Goal: Task Accomplishment & Management: Use online tool/utility

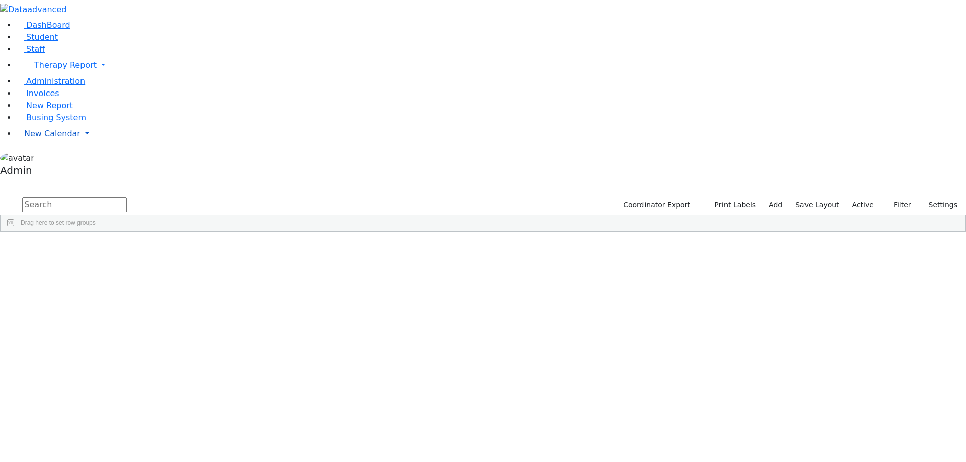
click at [38, 138] on span "New Calendar" at bounding box center [52, 134] width 56 height 10
click at [48, 158] on span "Calendar" at bounding box center [40, 154] width 36 height 10
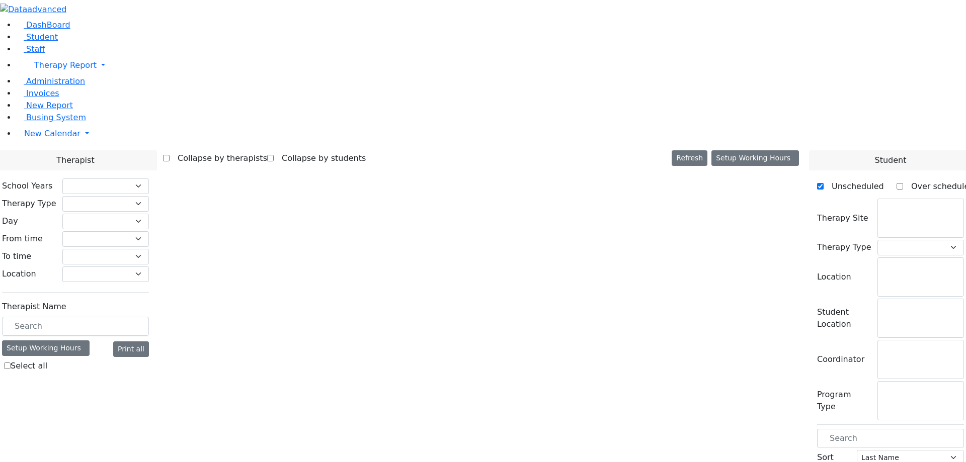
checkbox input "false"
select select "211"
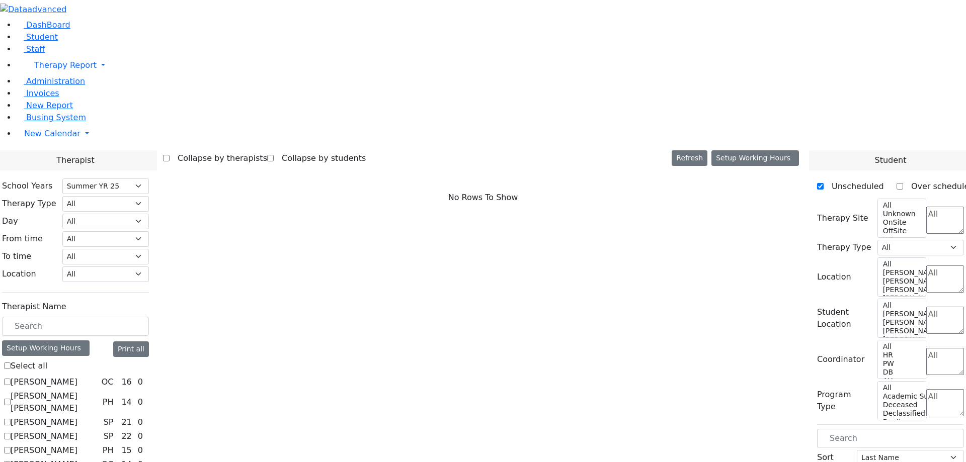
click at [77, 376] on label "[PERSON_NAME]" at bounding box center [44, 382] width 67 height 12
click at [11, 379] on input "[PERSON_NAME]" at bounding box center [7, 382] width 7 height 7
checkbox input "true"
select select "1"
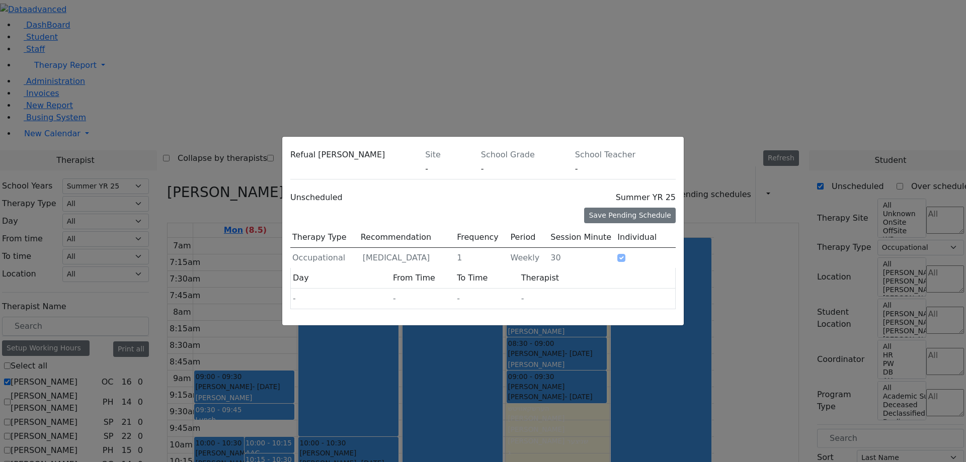
click at [949, 292] on div "Refual Ekstein Site - School Grade - School Teacher - Unscheduled Summer YR 25 …" at bounding box center [483, 231] width 966 height 462
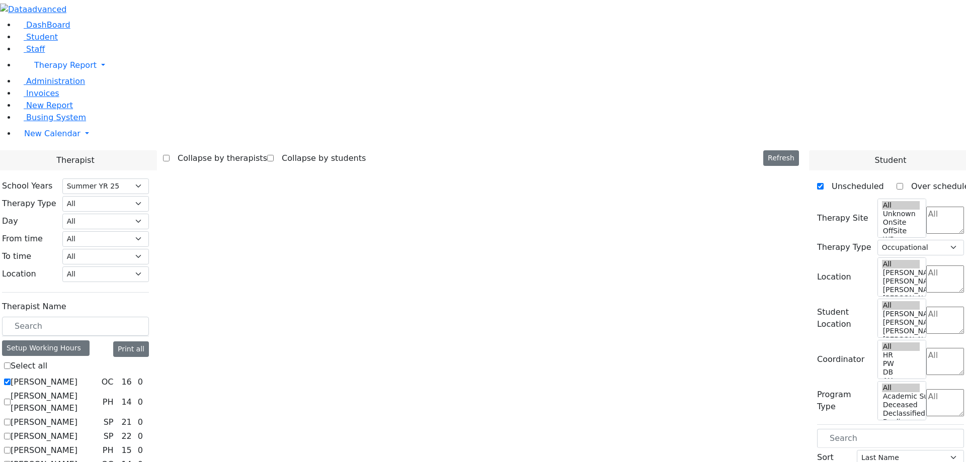
select select "211"
select select "1"
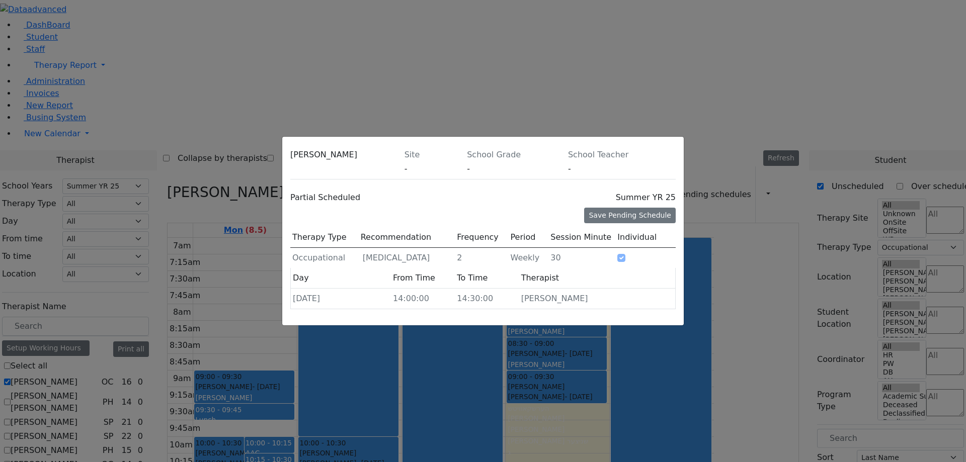
click at [896, 168] on div "Shimon Lorincz Site - School Grade - School Teacher - Partial Scheduled Summer …" at bounding box center [483, 231] width 966 height 462
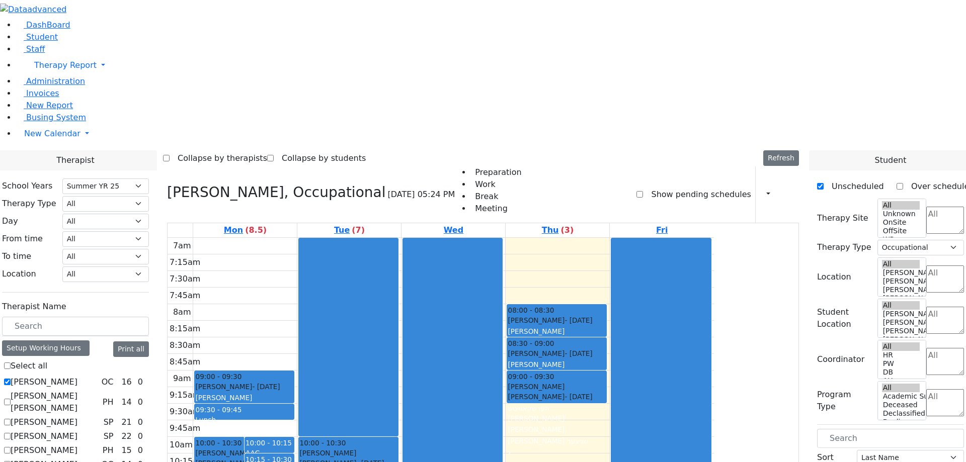
click at [834, 179] on label "Unscheduled" at bounding box center [853, 187] width 60 height 16
click at [823, 183] on input "Unscheduled" at bounding box center [820, 186] width 7 height 7
checkbox input "false"
select select "211"
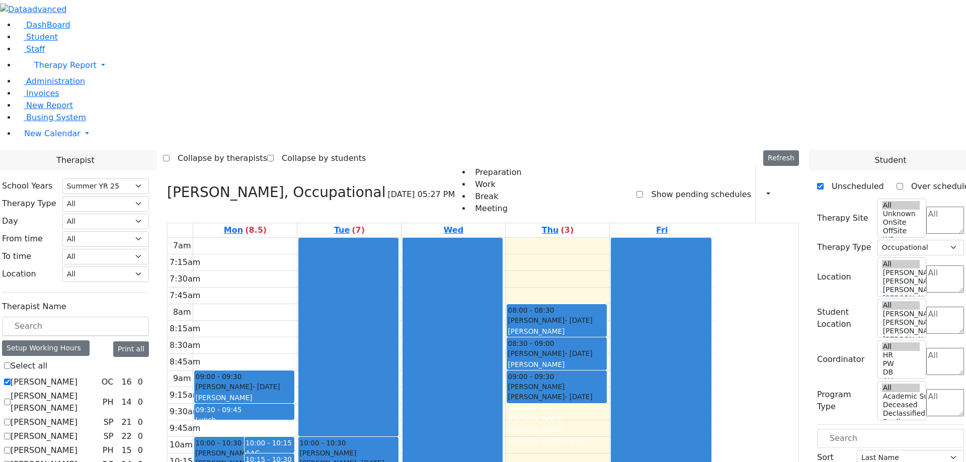
select select "1"
click at [837, 179] on label "Unscheduled" at bounding box center [853, 187] width 60 height 16
click at [823, 183] on input "Unscheduled" at bounding box center [820, 186] width 7 height 7
checkbox input "false"
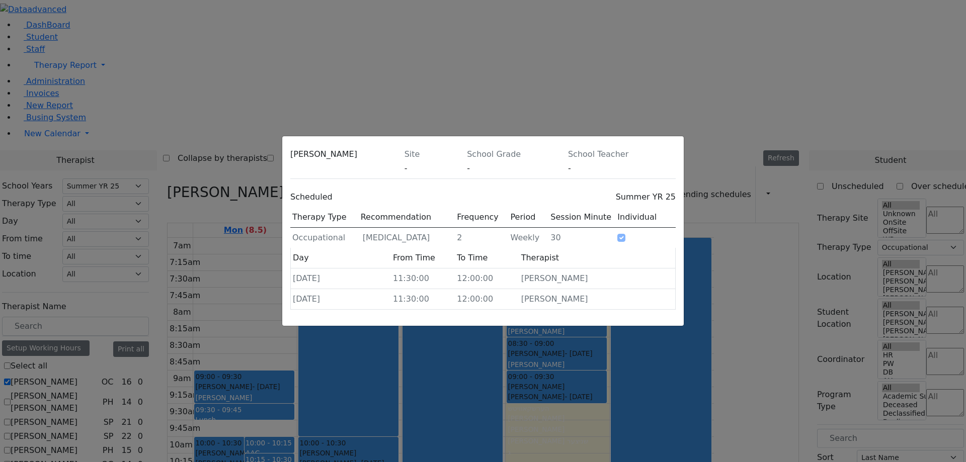
click at [694, 10] on div "Shmuel Anshin Site - School Grade - School Teacher - Scheduled Summer YR 25 The…" at bounding box center [483, 231] width 966 height 462
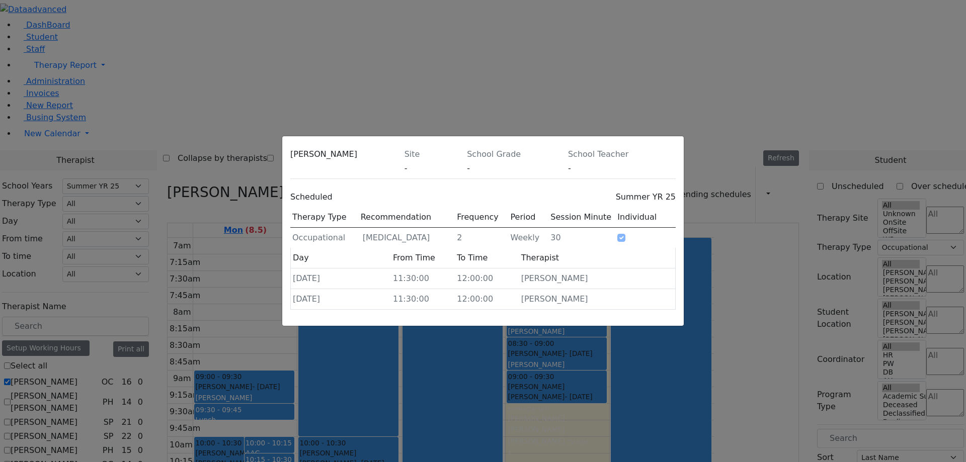
click at [950, 232] on div "Shmuel Anshin Site - School Grade - School Teacher - Scheduled Summer YR 25 The…" at bounding box center [483, 231] width 966 height 462
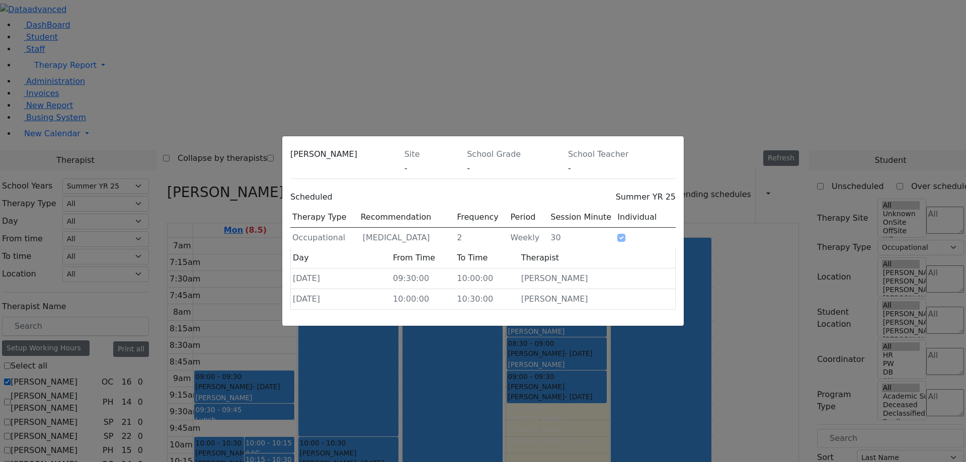
click at [950, 249] on div "Jacob Appel Site - School Grade - School Teacher - Scheduled Summer YR 25 Thera…" at bounding box center [483, 231] width 966 height 462
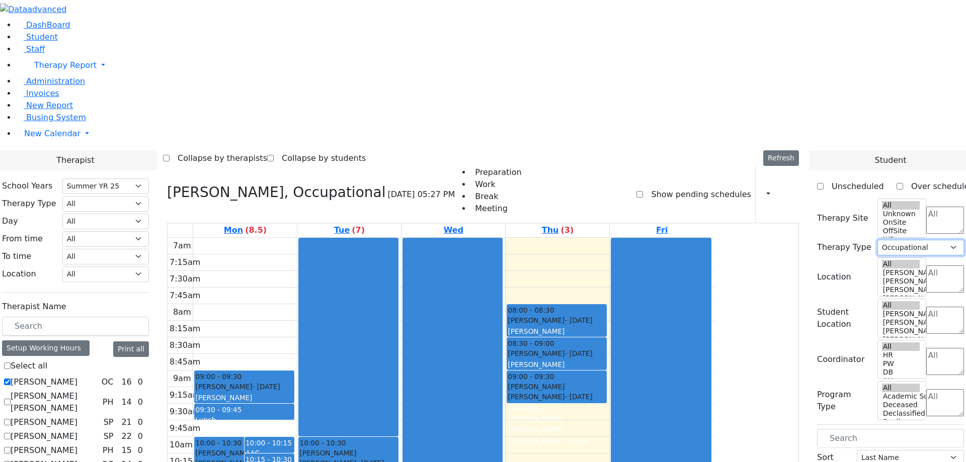
click at [929, 240] on select "All Psych Hearing Vision Speech Physical Occupational" at bounding box center [920, 248] width 87 height 16
select select
click at [882, 240] on select "All Psych Hearing Vision Speech Physical Occupational" at bounding box center [920, 248] width 87 height 16
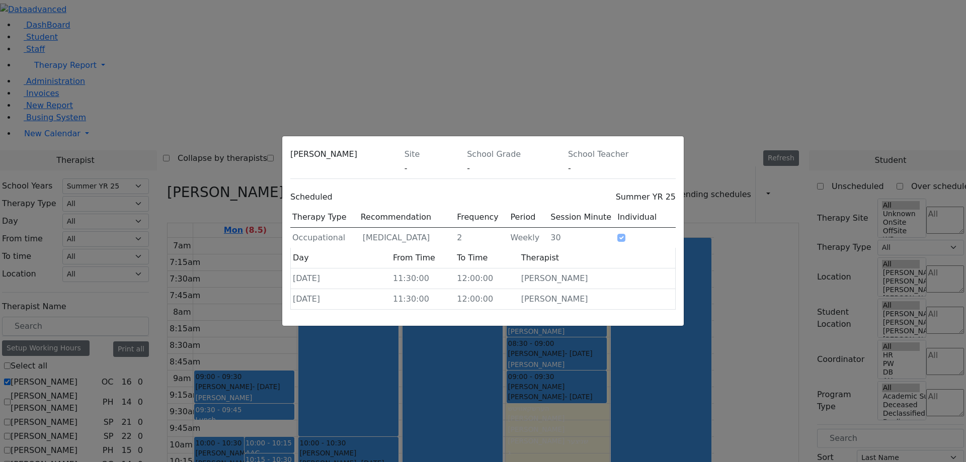
click at [948, 228] on div "Shmuel Anshin Site - School Grade - School Teacher - Scheduled Summer YR 25 The…" at bounding box center [483, 231] width 966 height 462
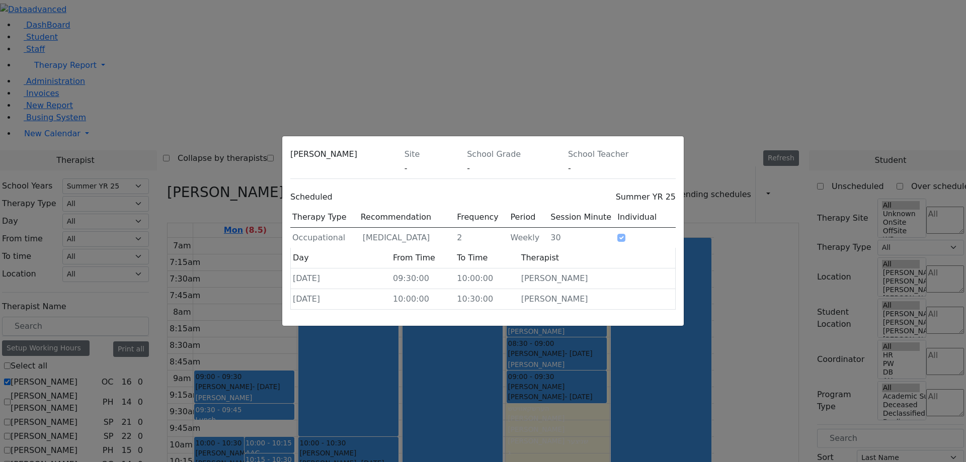
click at [951, 250] on div "Jacob Appel Site - School Grade - School Teacher - Scheduled Summer YR 25 Thera…" at bounding box center [483, 231] width 966 height 462
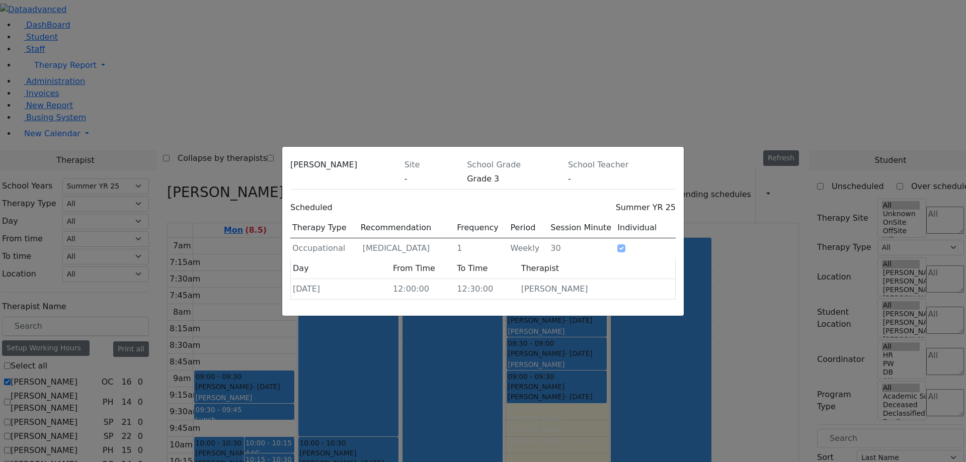
click at [949, 270] on div "Hendel Ausch Site - School Grade Grade 3 School Teacher - Scheduled Summer YR 2…" at bounding box center [483, 231] width 966 height 462
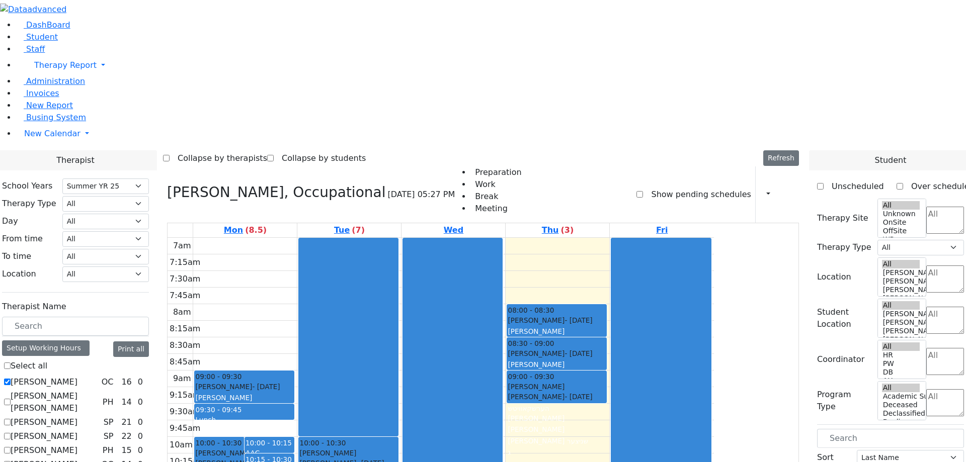
scroll to position [290, 0]
click at [77, 376] on label "[PERSON_NAME]" at bounding box center [44, 382] width 67 height 12
click at [11, 379] on input "[PERSON_NAME]" at bounding box center [7, 382] width 7 height 7
checkbox input "false"
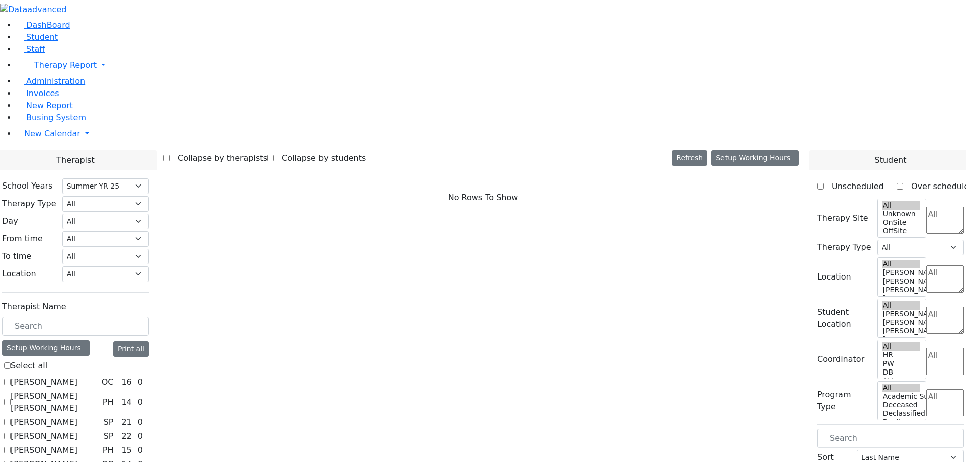
scroll to position [0, 0]
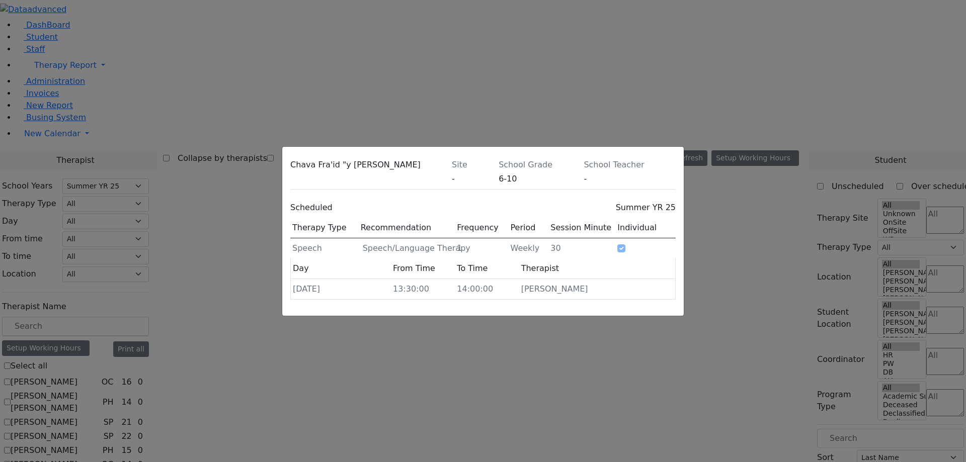
click at [950, 234] on div "Chava Fra'id "y Ackerman Site - School Grade 6-10 School Teacher - Scheduled Su…" at bounding box center [483, 231] width 966 height 462
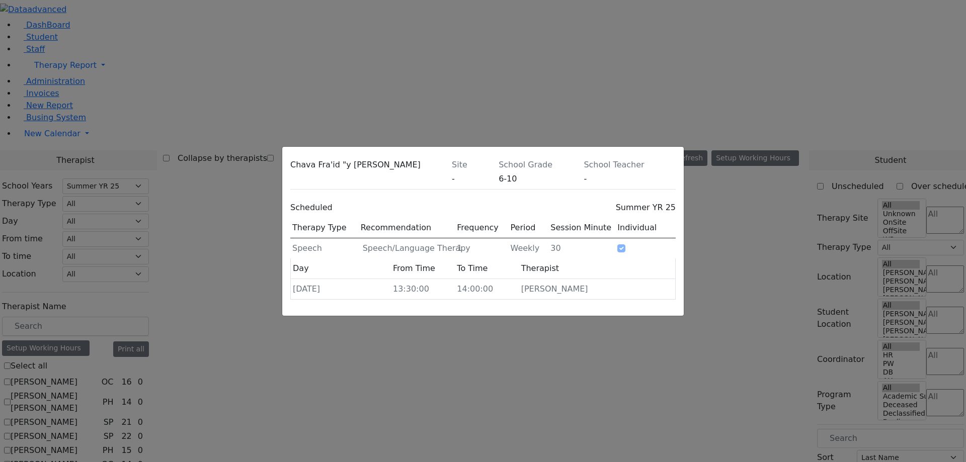
click at [950, 234] on div "Chava Fra'id "y Ackerman Site - School Grade 6-10 School Teacher - Scheduled Su…" at bounding box center [483, 231] width 966 height 462
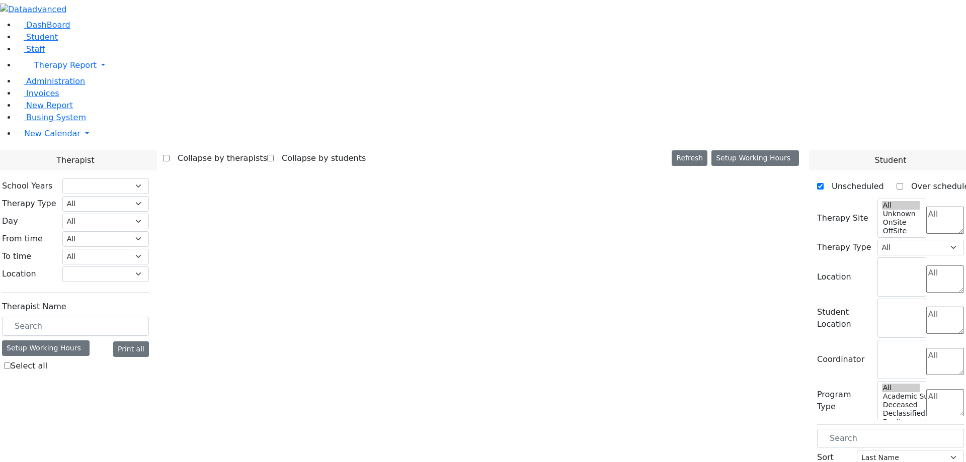
select select "211"
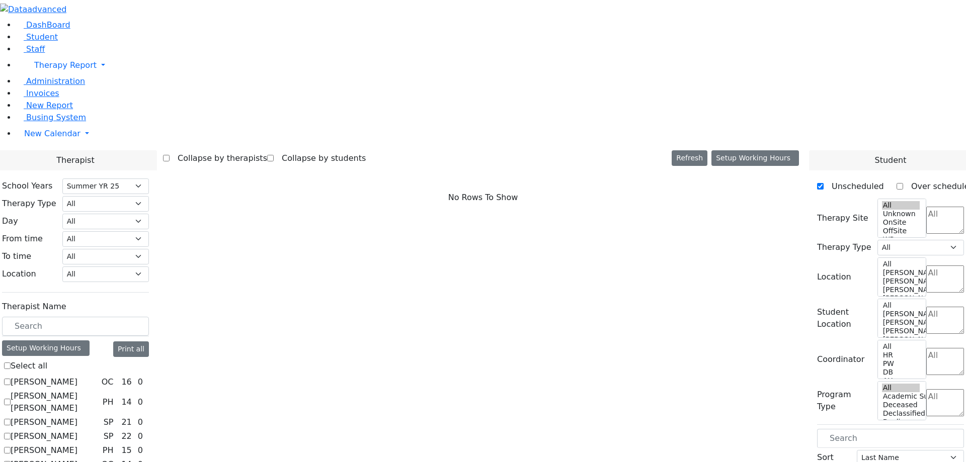
click at [833, 179] on label "Unscheduled" at bounding box center [853, 187] width 60 height 16
click at [823, 183] on input "Unscheduled" at bounding box center [820, 186] width 7 height 7
checkbox input "false"
select select "211"
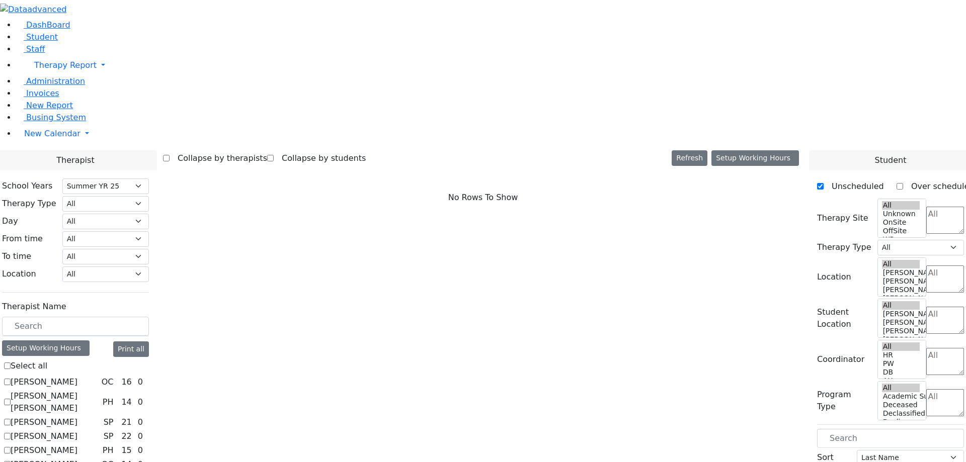
click at [851, 179] on label "Unscheduled" at bounding box center [853, 187] width 60 height 16
click at [823, 183] on input "Unscheduled" at bounding box center [820, 186] width 7 height 7
checkbox input "false"
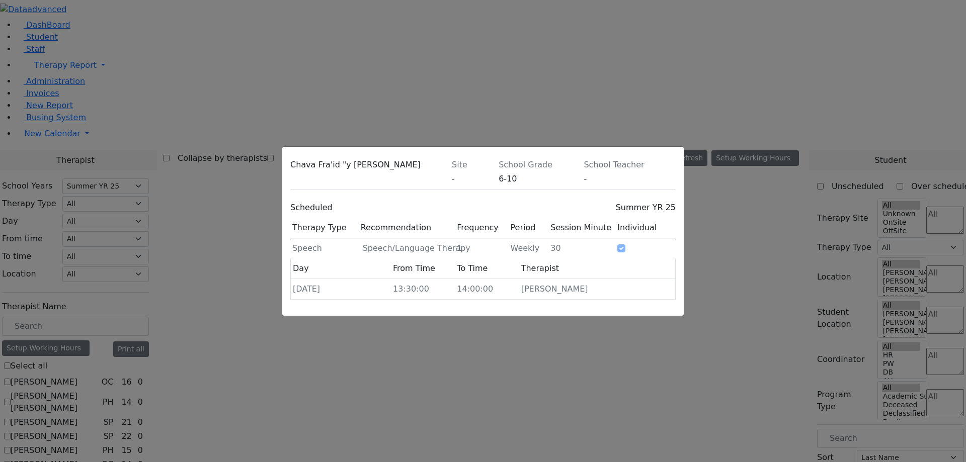
click at [676, 168] on icon at bounding box center [676, 168] width 0 height 0
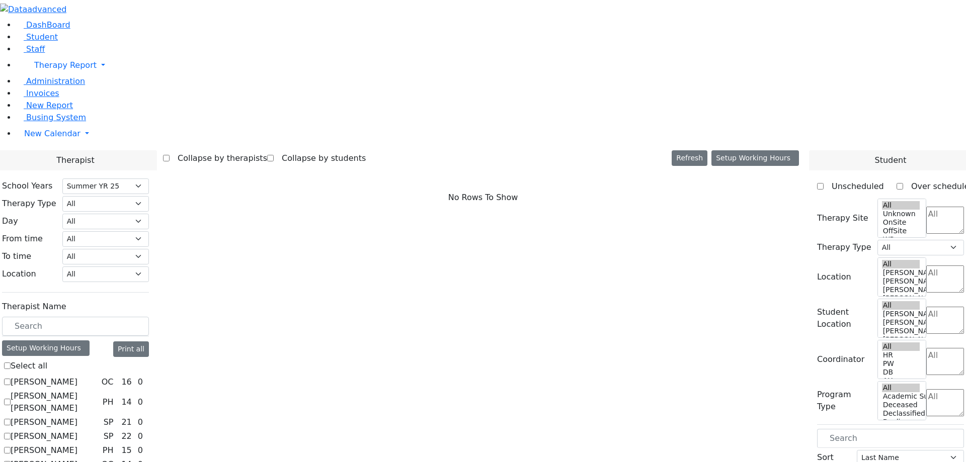
select select "211"
